Goal: Information Seeking & Learning: Learn about a topic

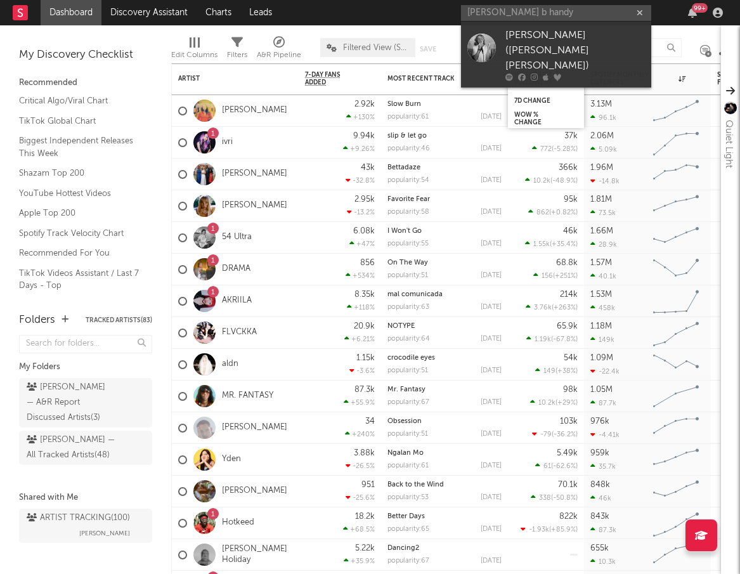
type input "[PERSON_NAME] b handy"
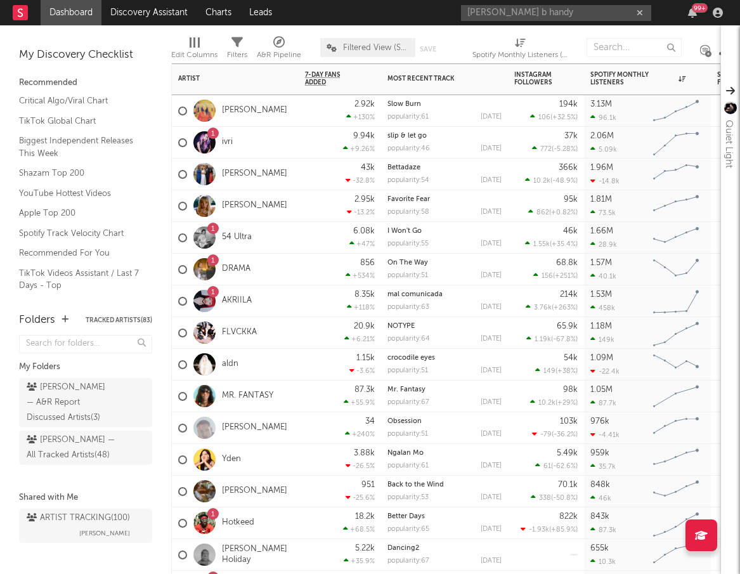
drag, startPoint x: 581, startPoint y: 79, endPoint x: 572, endPoint y: 21, distance: 58.5
click at [572, 21] on div "[PERSON_NAME] b handy 99 +" at bounding box center [594, 12] width 266 height 25
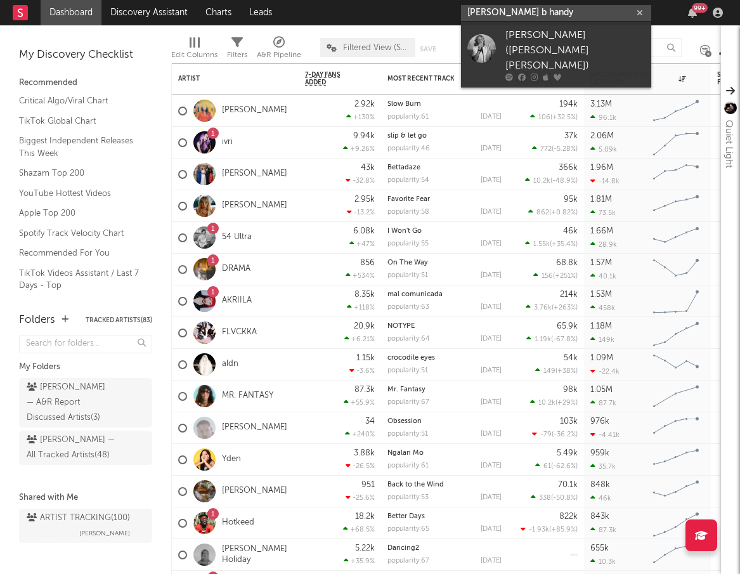
click at [568, 15] on input "[PERSON_NAME] b handy" at bounding box center [556, 13] width 190 height 16
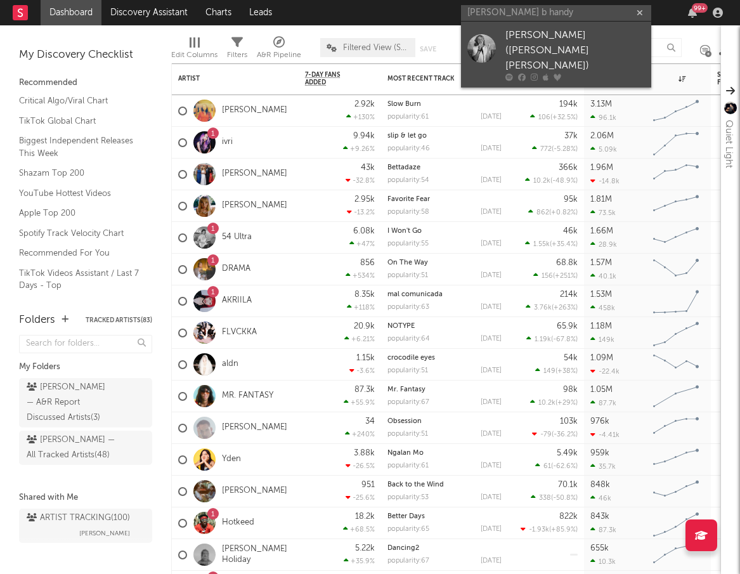
click at [563, 40] on div "[PERSON_NAME] ([PERSON_NAME] [PERSON_NAME])" at bounding box center [576, 51] width 140 height 46
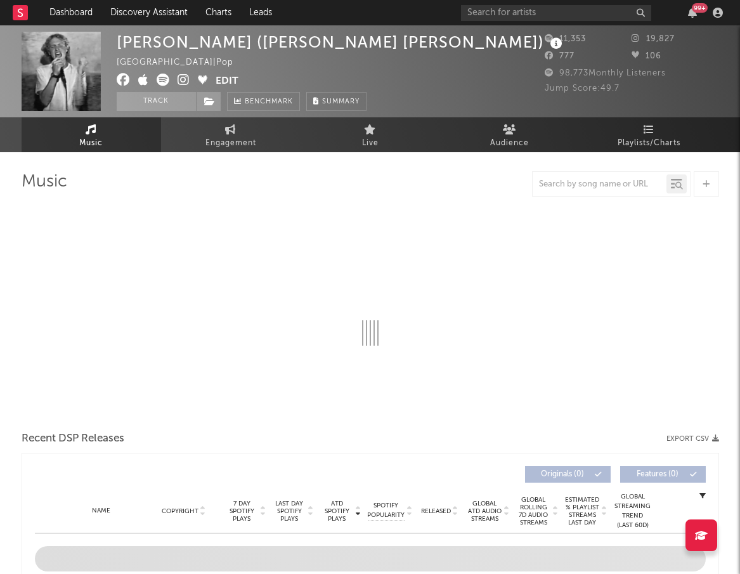
select select "6m"
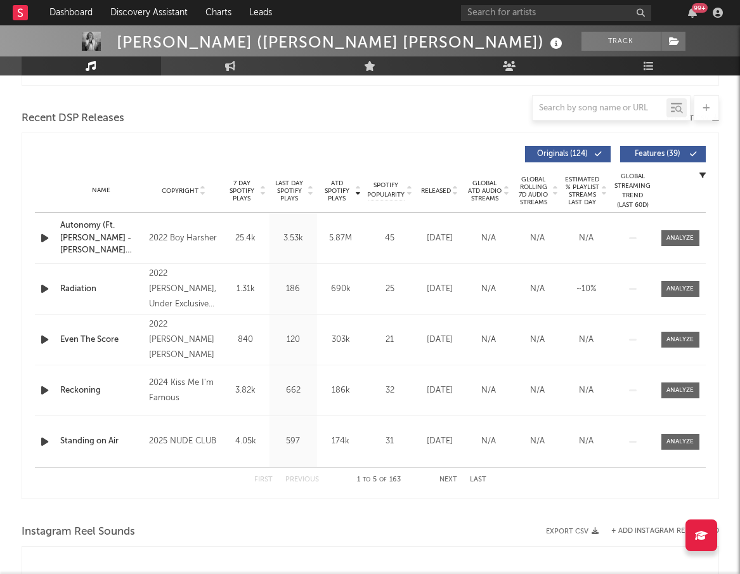
scroll to position [422, 0]
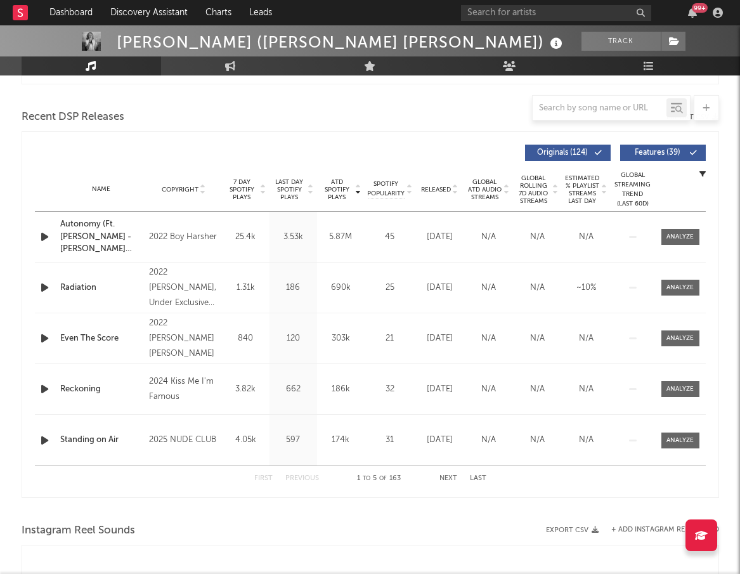
click at [433, 187] on span "Released" at bounding box center [436, 190] width 30 height 8
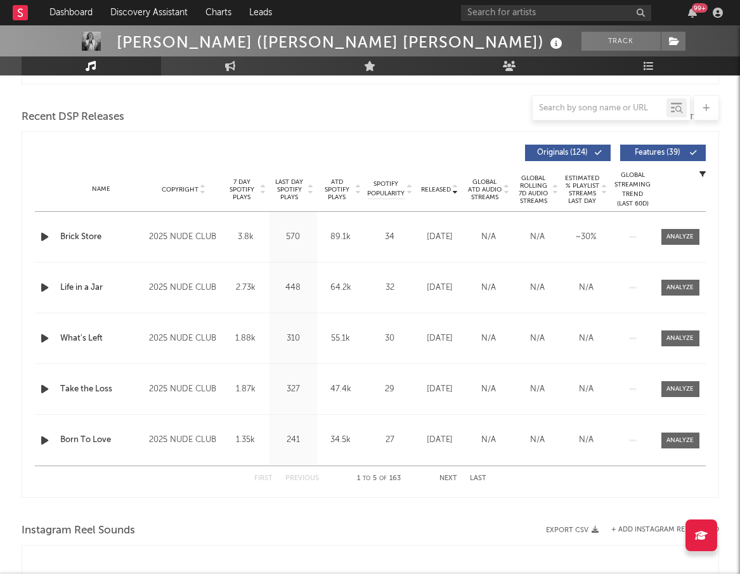
click at [459, 480] on div "First Previous 1 to 5 of 163 Next Last" at bounding box center [370, 478] width 232 height 25
click at [454, 480] on button "Next" at bounding box center [449, 478] width 18 height 7
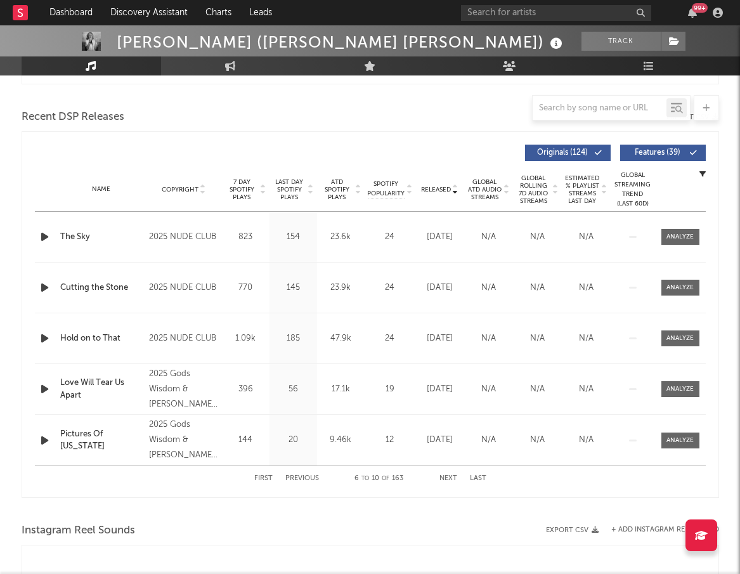
click at [454, 480] on button "Next" at bounding box center [449, 478] width 18 height 7
click at [337, 177] on div "Name Copyright Label Album Names Composer Names 7 Day Spotify Plays Last Day Sp…" at bounding box center [370, 189] width 671 height 44
click at [337, 189] on span "ATD Spotify Plays" at bounding box center [337, 189] width 34 height 23
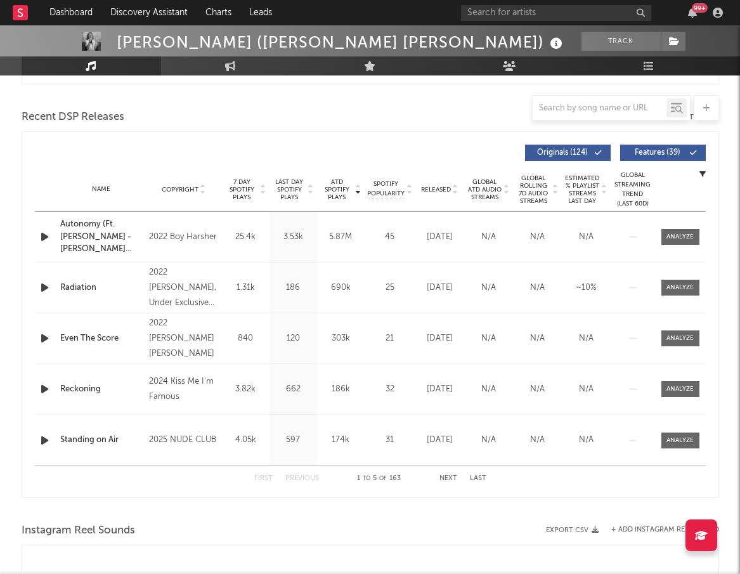
click at [50, 287] on icon "button" at bounding box center [44, 288] width 13 height 16
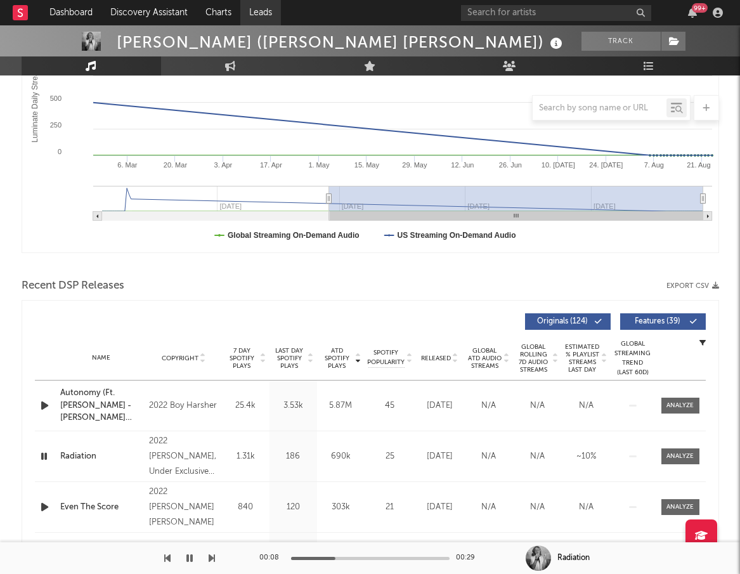
scroll to position [181, 0]
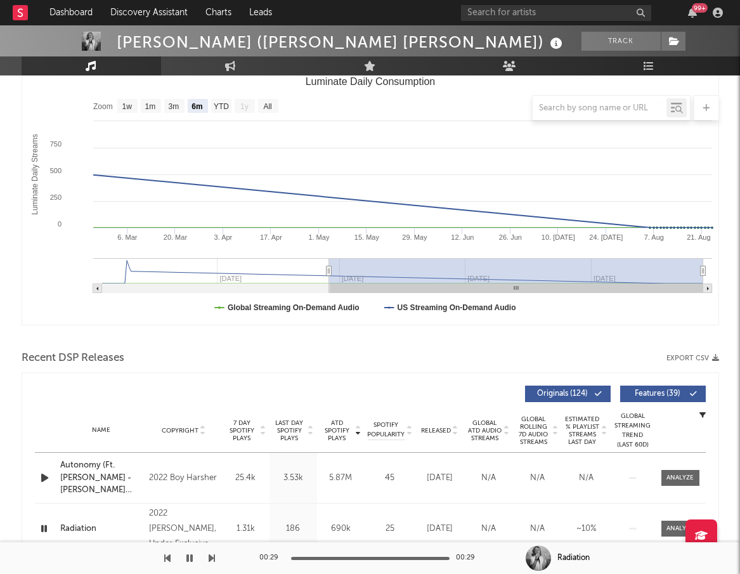
click at [436, 429] on span "Released" at bounding box center [436, 431] width 30 height 8
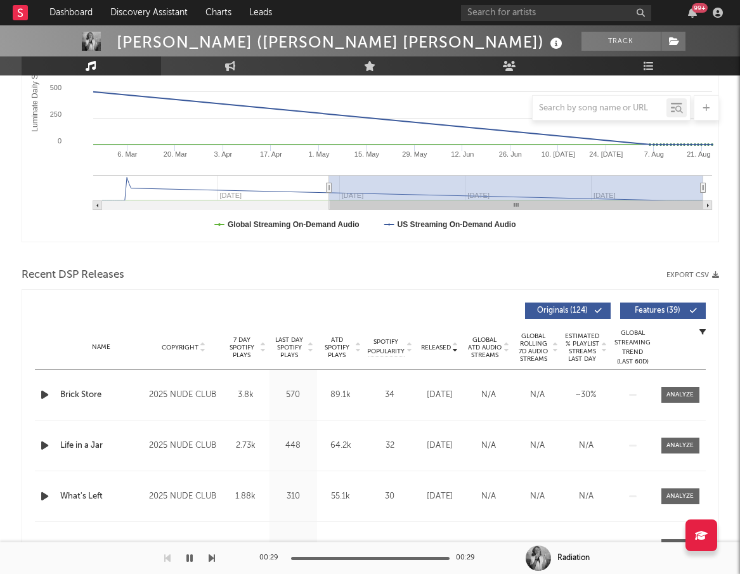
scroll to position [290, 0]
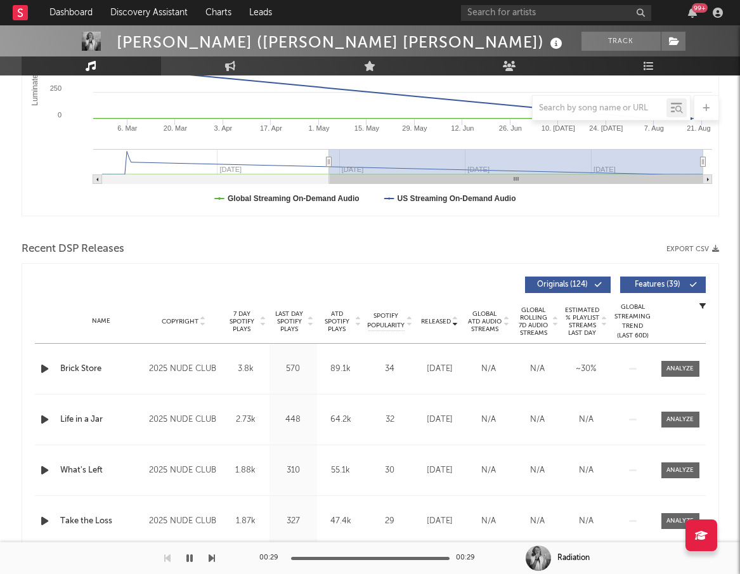
click at [335, 327] on span "ATD Spotify Plays" at bounding box center [337, 321] width 34 height 23
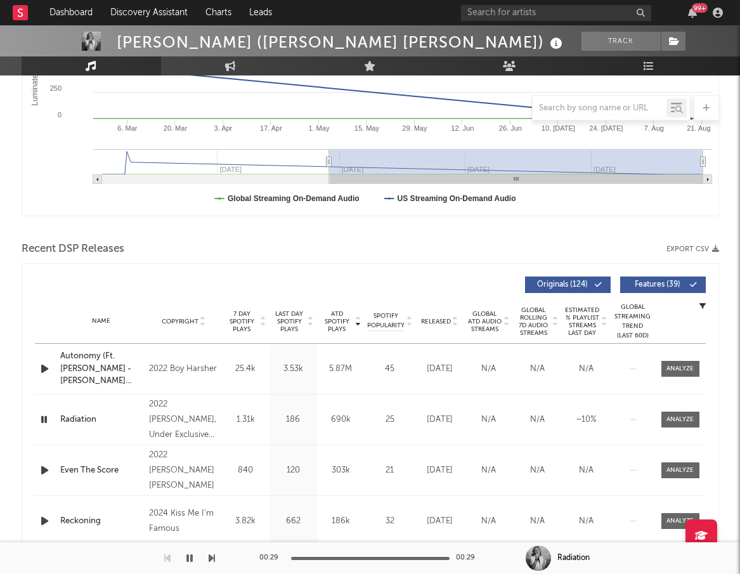
click at [334, 327] on span "ATD Spotify Plays" at bounding box center [337, 321] width 34 height 23
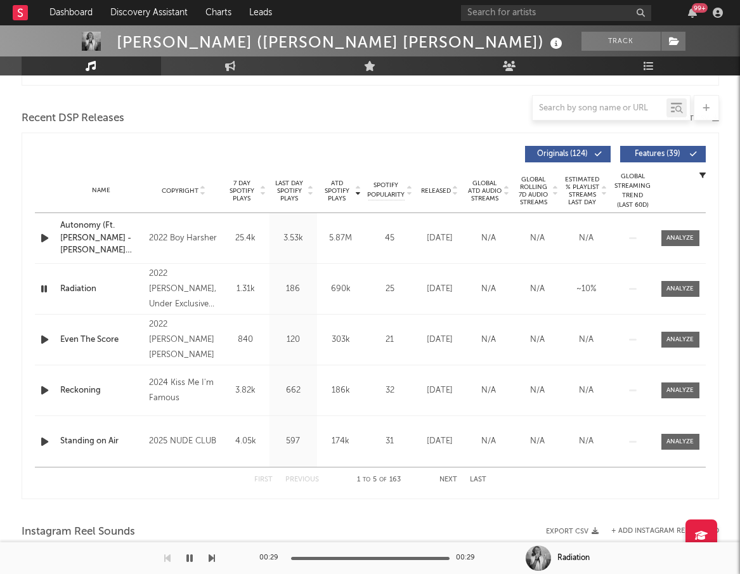
scroll to position [432, 0]
